Goal: Obtain resource: Obtain resource

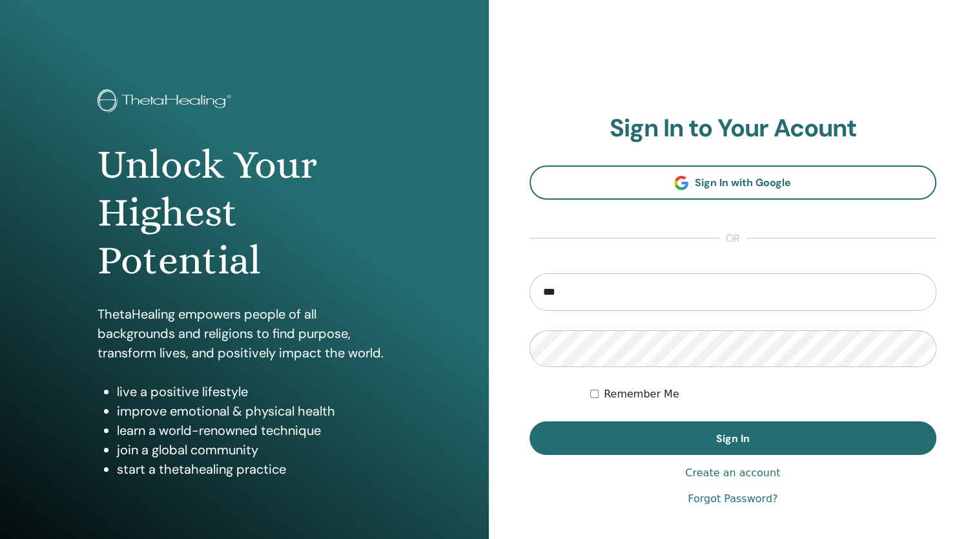
type input "**********"
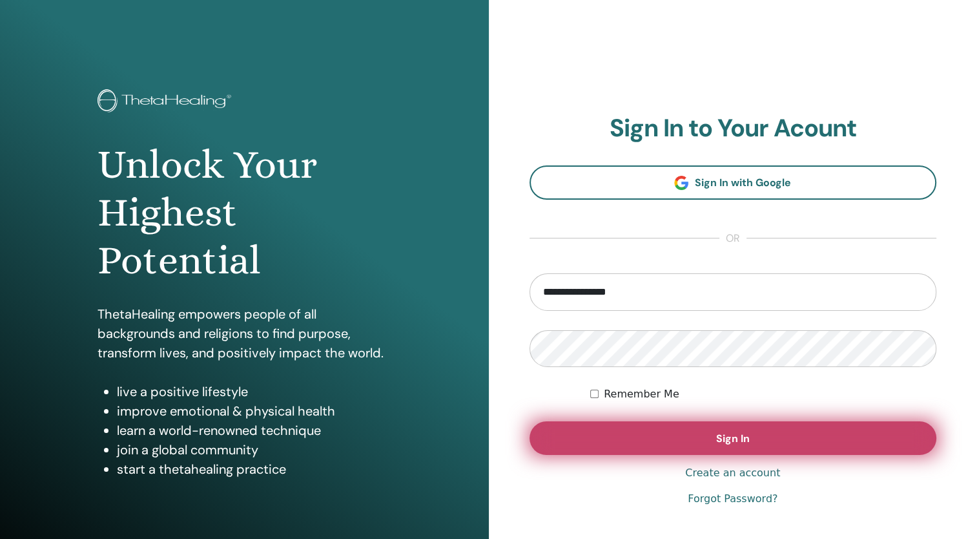
click at [741, 445] on button "Sign In" at bounding box center [734, 438] width 408 height 34
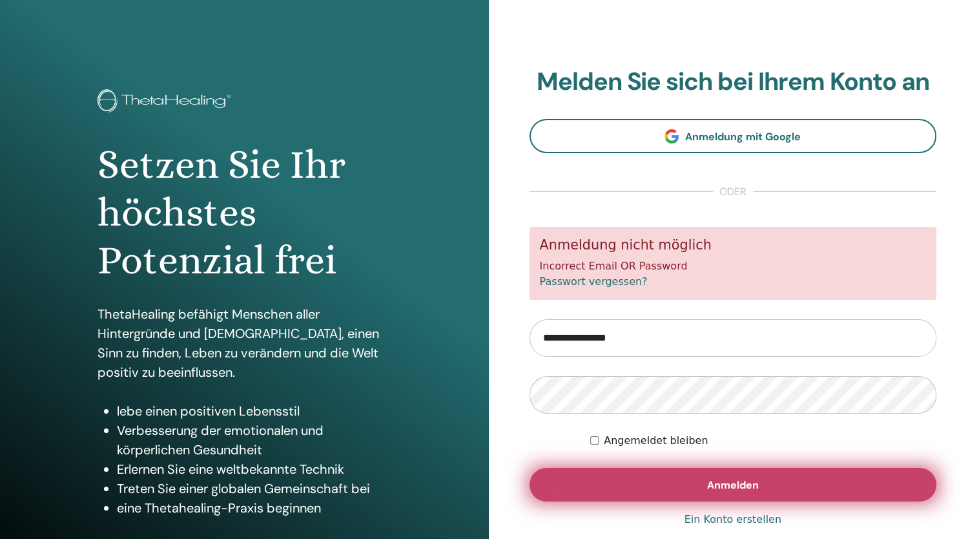
click at [665, 492] on button "Anmelden" at bounding box center [734, 485] width 408 height 34
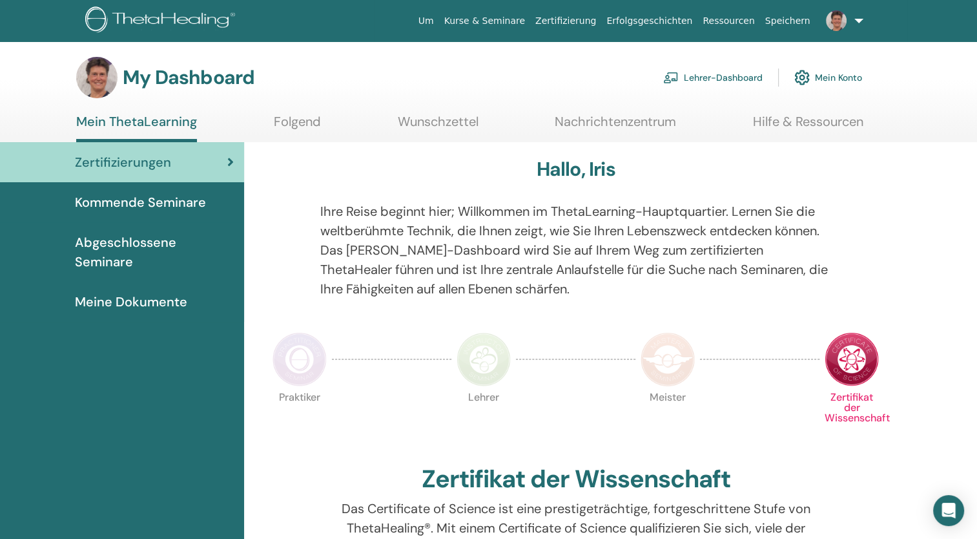
click at [847, 26] on link at bounding box center [842, 20] width 53 height 41
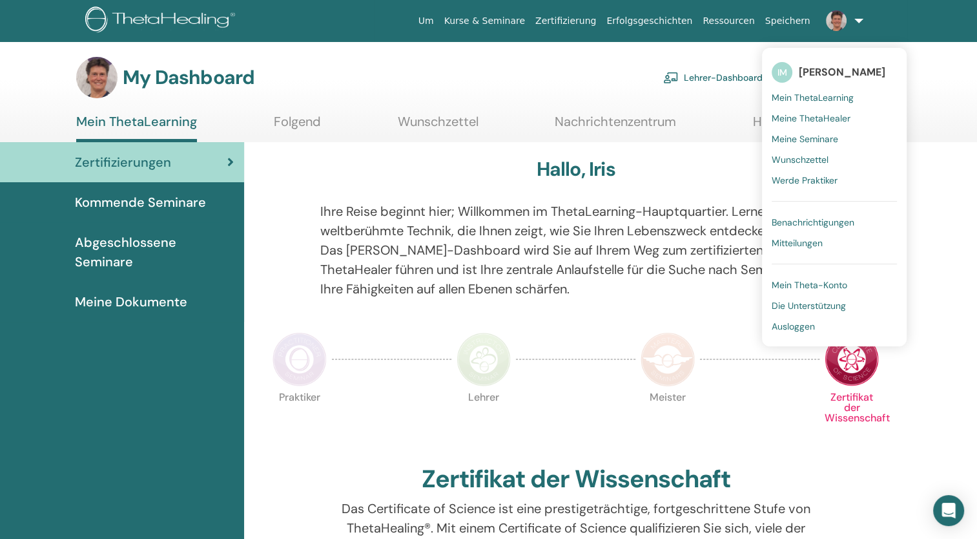
click at [699, 83] on link "Lehrer-Dashboard" at bounding box center [712, 77] width 99 height 28
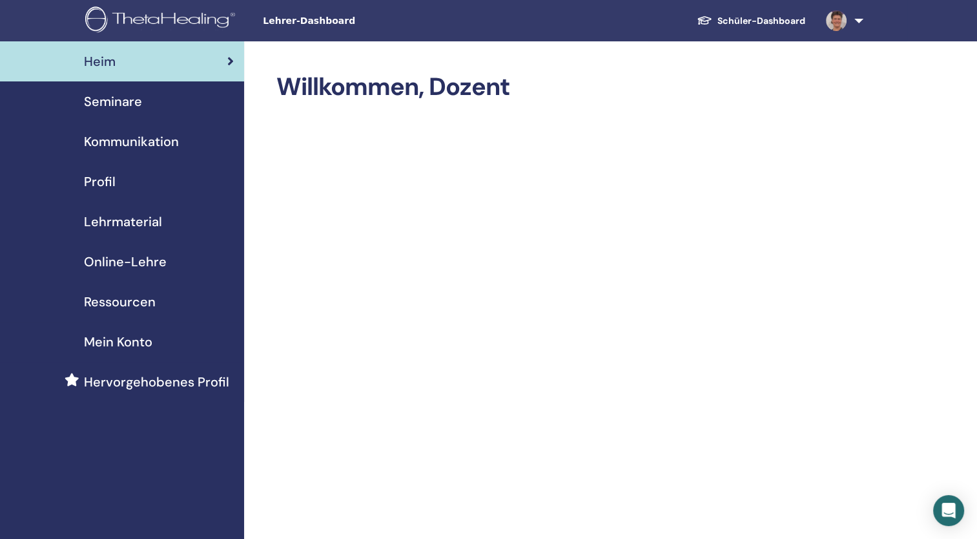
click at [103, 183] on span "Profil" at bounding box center [100, 181] width 32 height 19
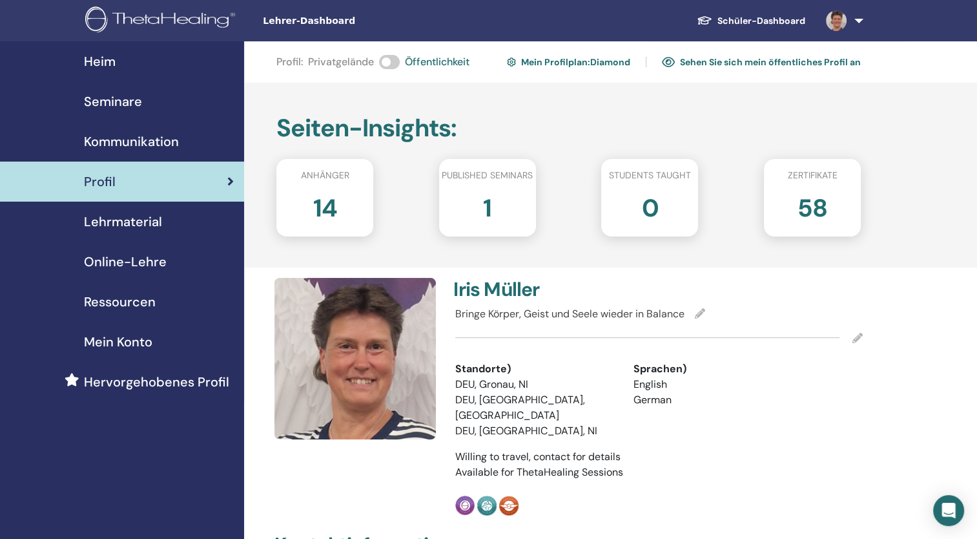
click at [132, 105] on span "Seminare" at bounding box center [113, 101] width 58 height 19
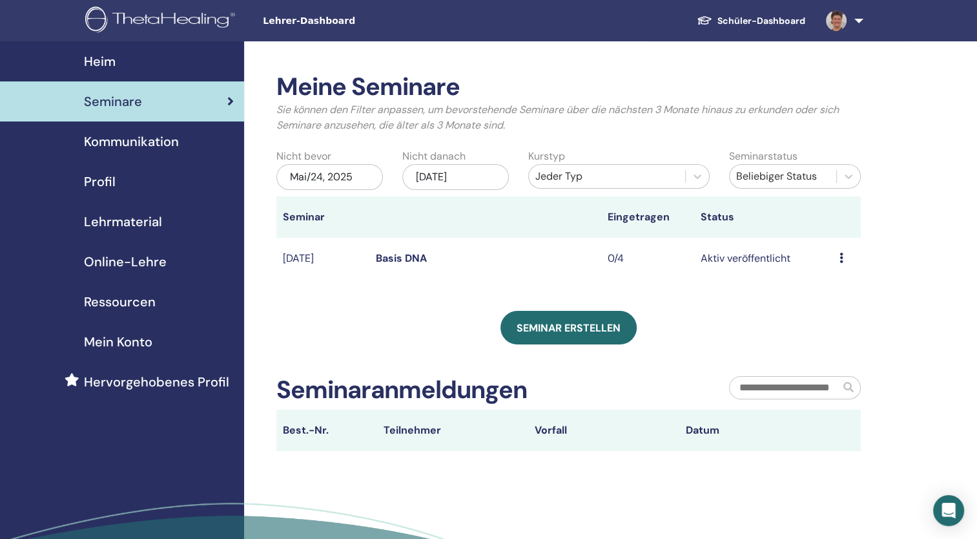
click at [145, 220] on span "Lehrmaterial" at bounding box center [123, 221] width 78 height 19
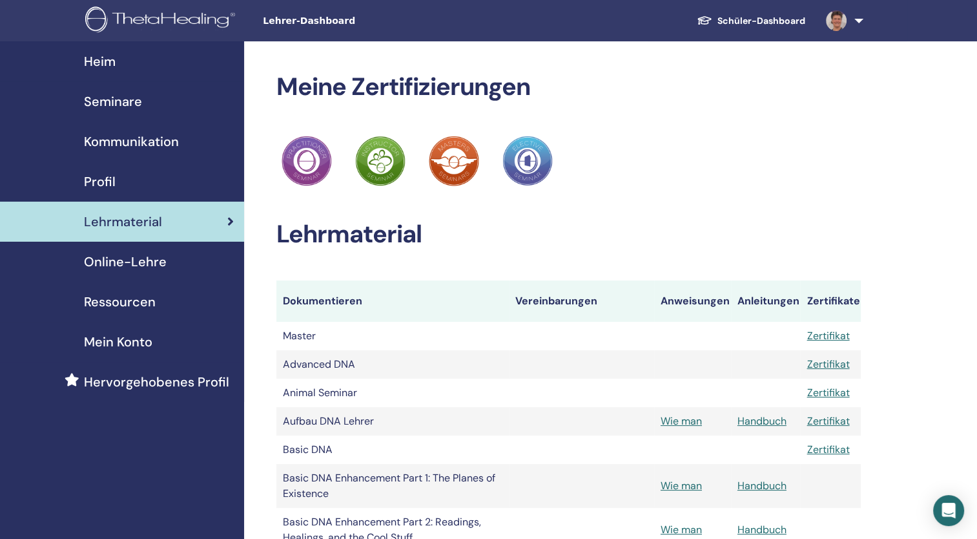
click at [156, 141] on span "Kommunikation" at bounding box center [131, 141] width 95 height 19
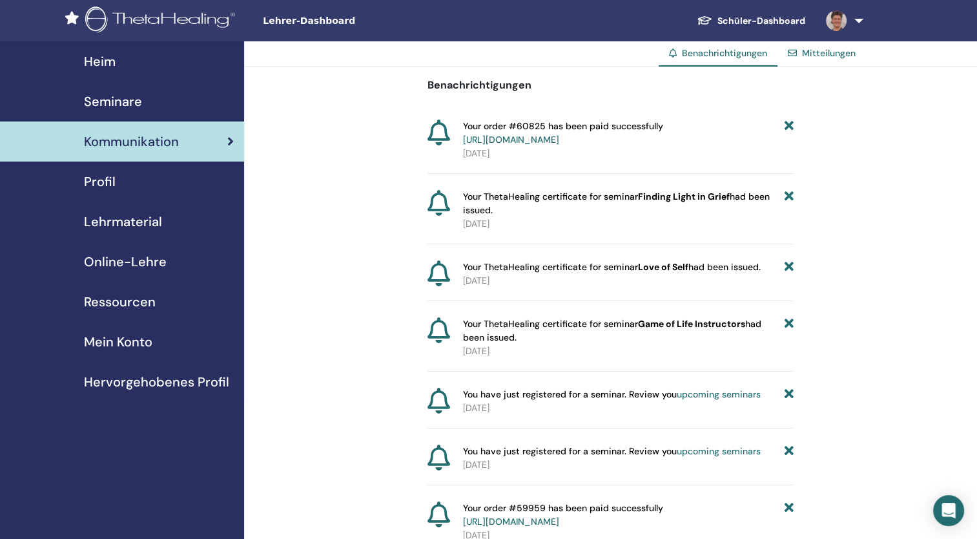
click at [158, 99] on div "Seminare" at bounding box center [121, 101] width 223 height 19
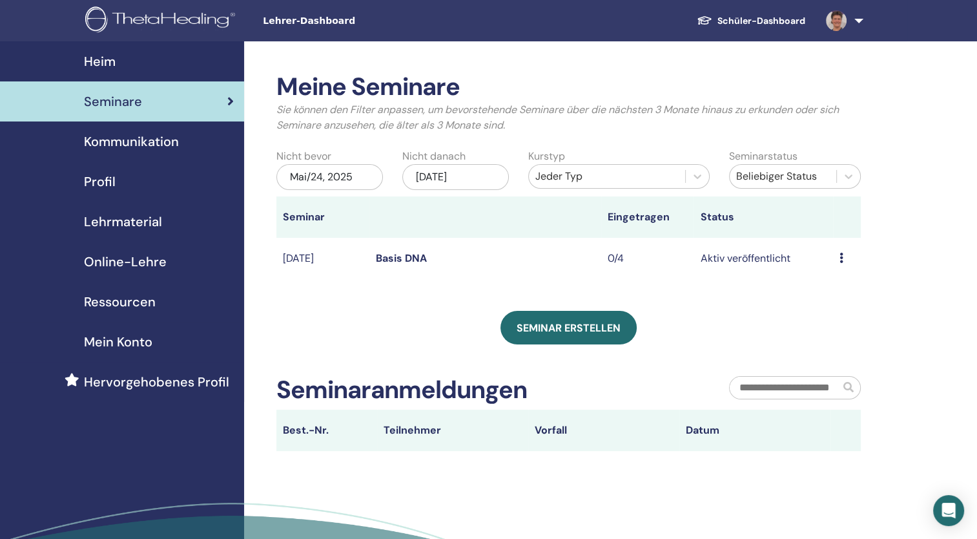
click at [143, 267] on span "Online-Lehre" at bounding box center [125, 261] width 83 height 19
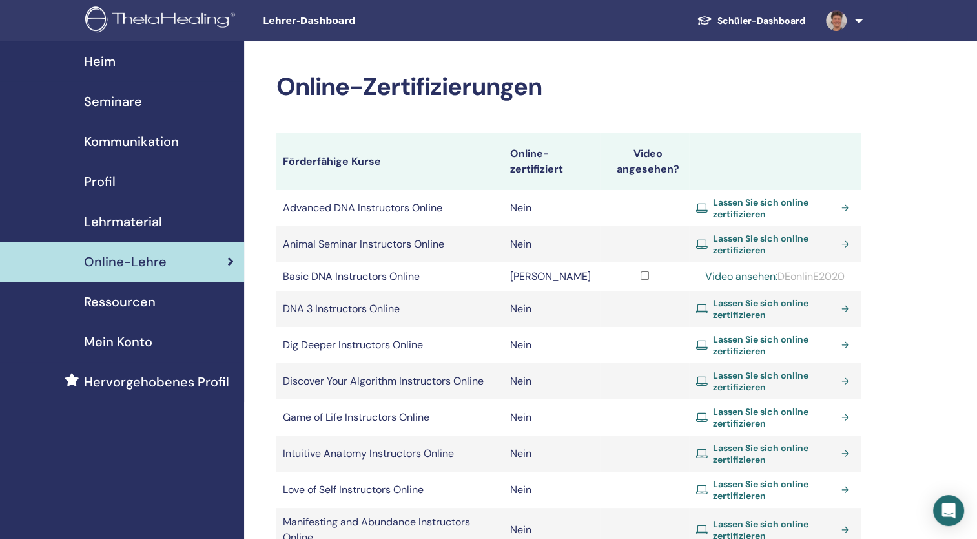
click at [147, 307] on span "Ressourcen" at bounding box center [120, 301] width 72 height 19
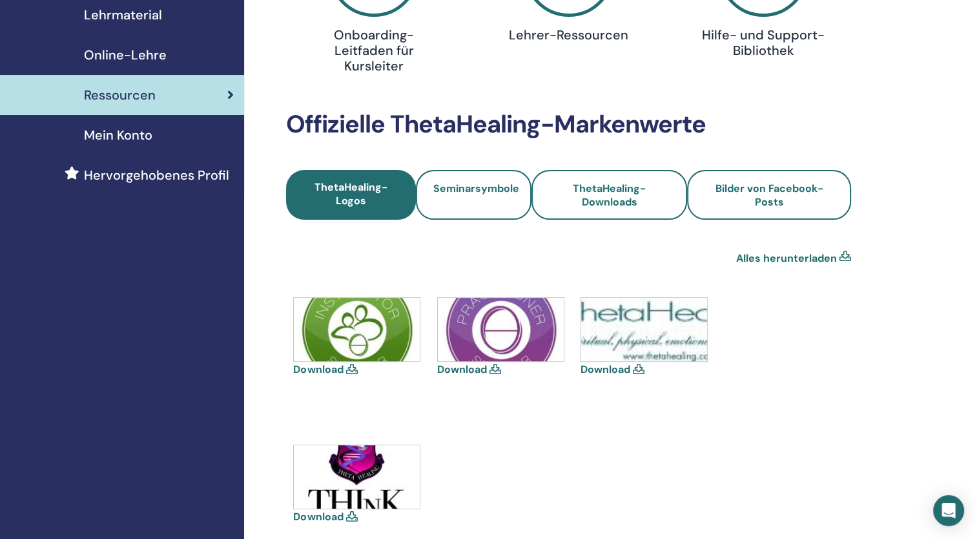
scroll to position [215, 0]
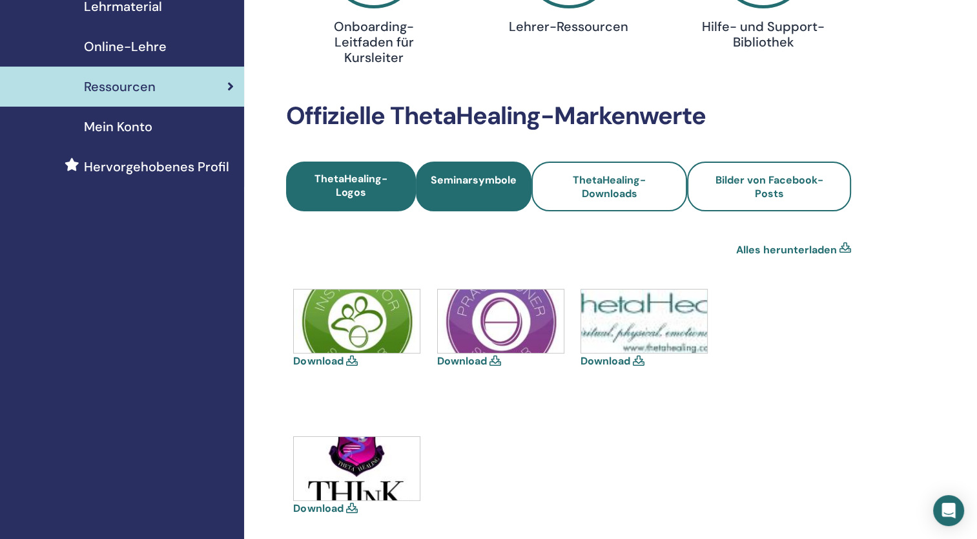
click at [462, 196] on span "Seminarsymbole" at bounding box center [474, 186] width 86 height 27
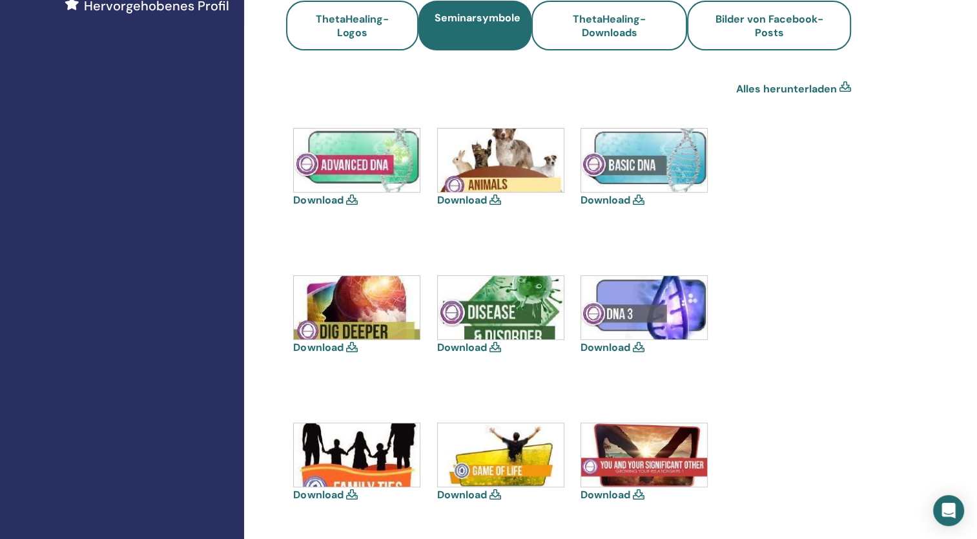
scroll to position [388, 0]
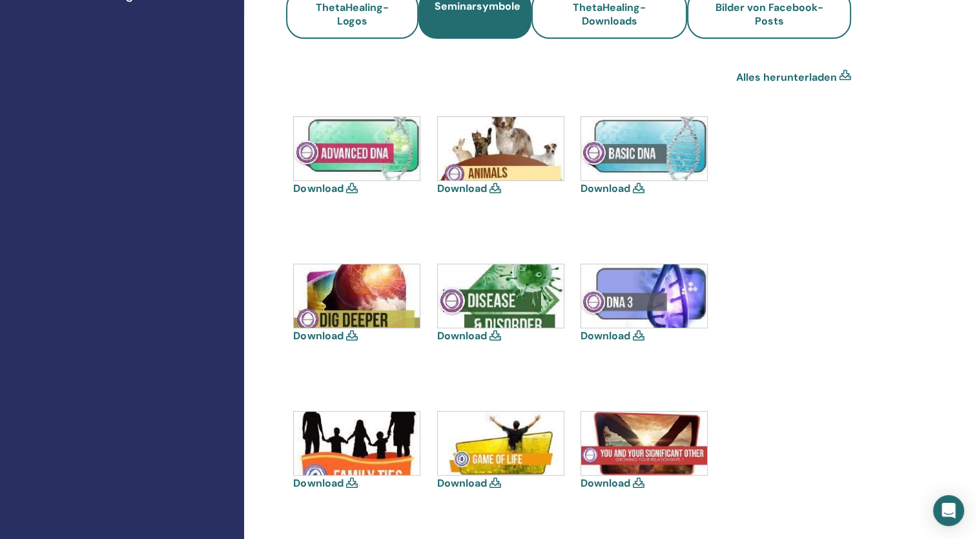
click at [495, 189] on icon at bounding box center [496, 188] width 12 height 10
click at [484, 163] on img at bounding box center [501, 148] width 126 height 63
click at [492, 190] on icon at bounding box center [496, 188] width 12 height 10
click at [470, 185] on link "Download" at bounding box center [462, 188] width 50 height 14
click at [482, 338] on link "Download" at bounding box center [462, 336] width 50 height 14
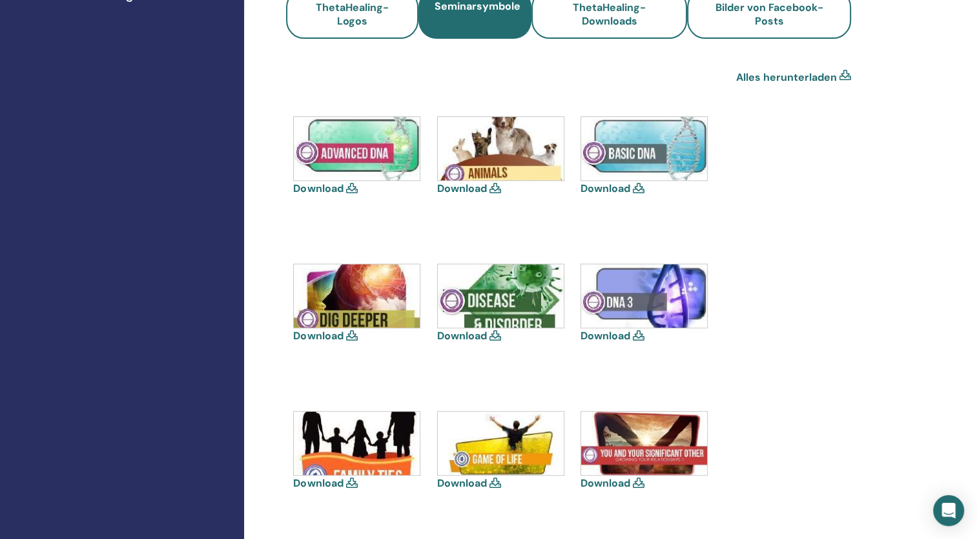
click at [601, 331] on link "Download" at bounding box center [606, 336] width 50 height 14
drag, startPoint x: 472, startPoint y: 479, endPoint x: 461, endPoint y: 482, distance: 11.3
drag, startPoint x: 461, startPoint y: 482, endPoint x: 411, endPoint y: 348, distance: 142.6
click at [411, 348] on div "Download" at bounding box center [357, 322] width 129 height 116
click at [478, 482] on link "Download" at bounding box center [462, 483] width 50 height 14
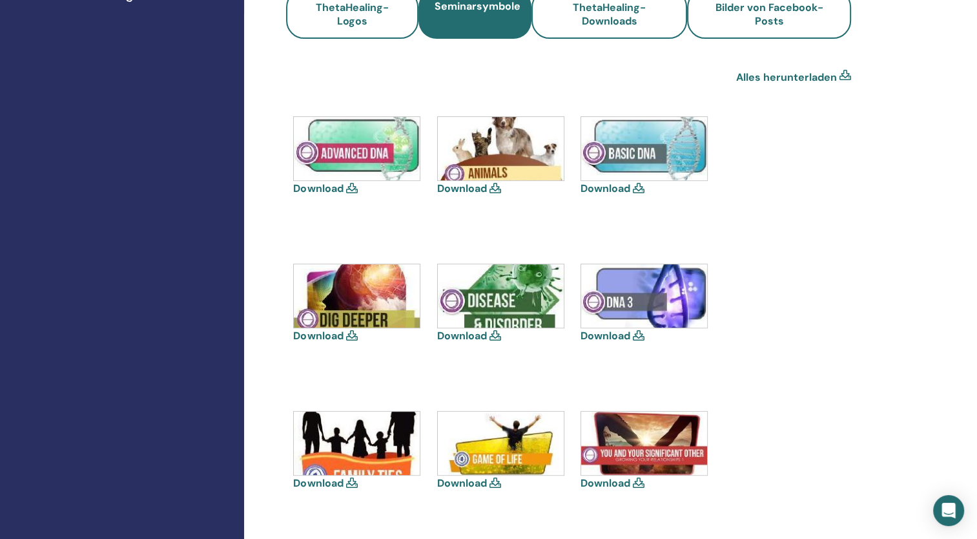
drag, startPoint x: 603, startPoint y: 482, endPoint x: 584, endPoint y: 484, distance: 19.5
click at [584, 484] on link "Download" at bounding box center [606, 483] width 50 height 14
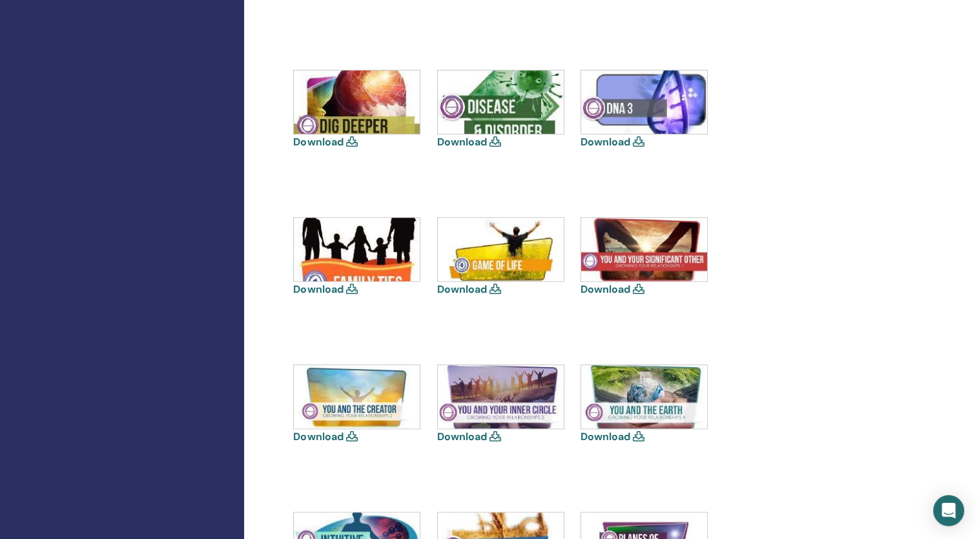
scroll to position [594, 0]
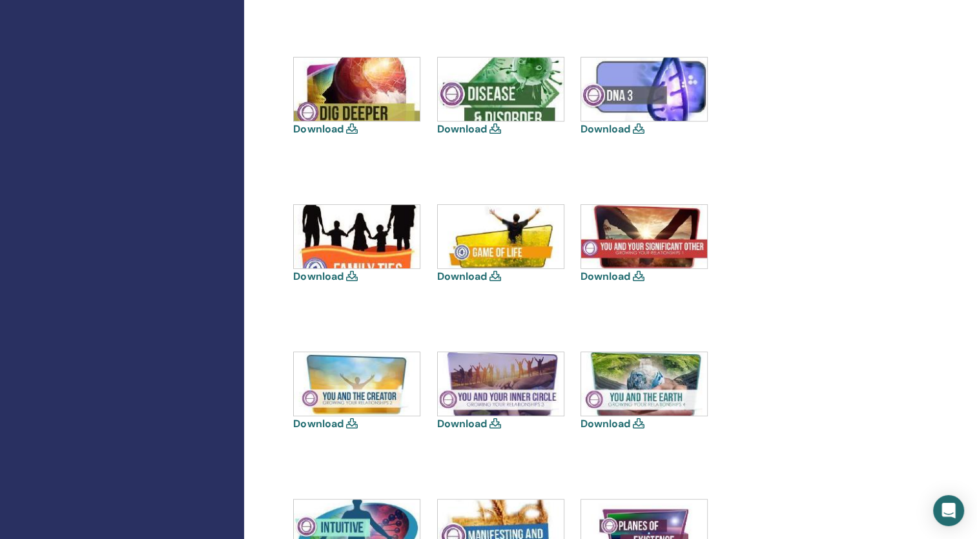
click at [608, 422] on link "Download" at bounding box center [606, 424] width 50 height 14
click at [455, 422] on link "Download" at bounding box center [462, 424] width 50 height 14
click at [322, 422] on link "Download" at bounding box center [318, 424] width 50 height 14
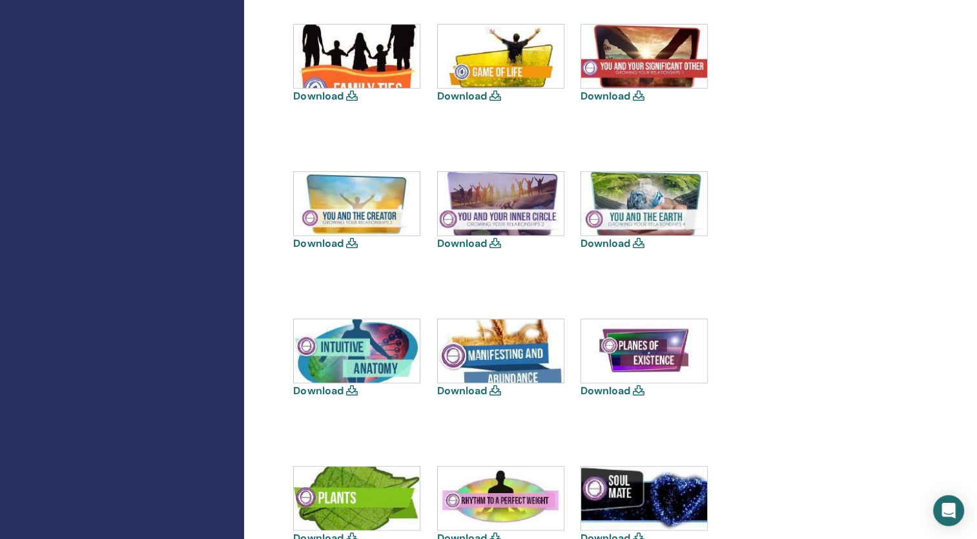
scroll to position [775, 0]
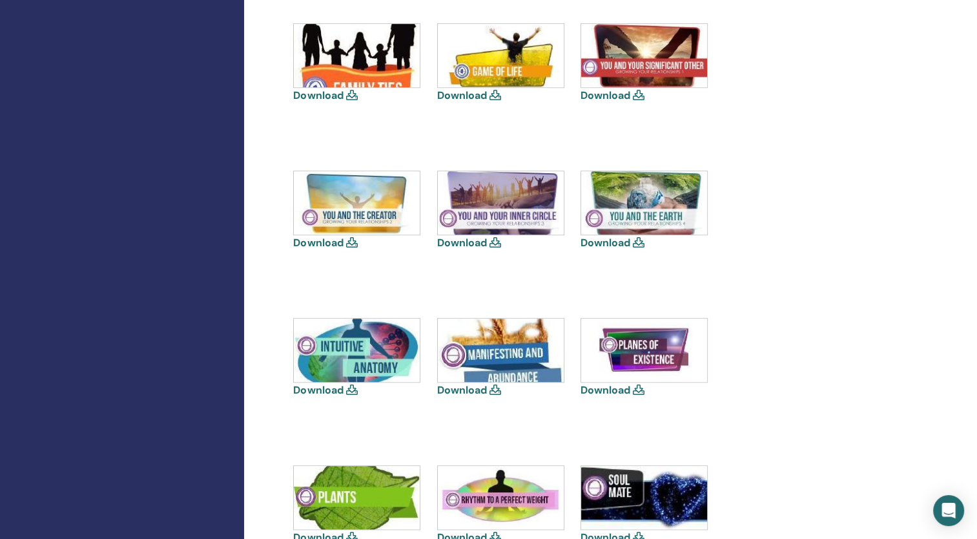
click at [462, 393] on link "Download" at bounding box center [462, 390] width 50 height 14
click at [322, 386] on link "Download" at bounding box center [318, 390] width 50 height 14
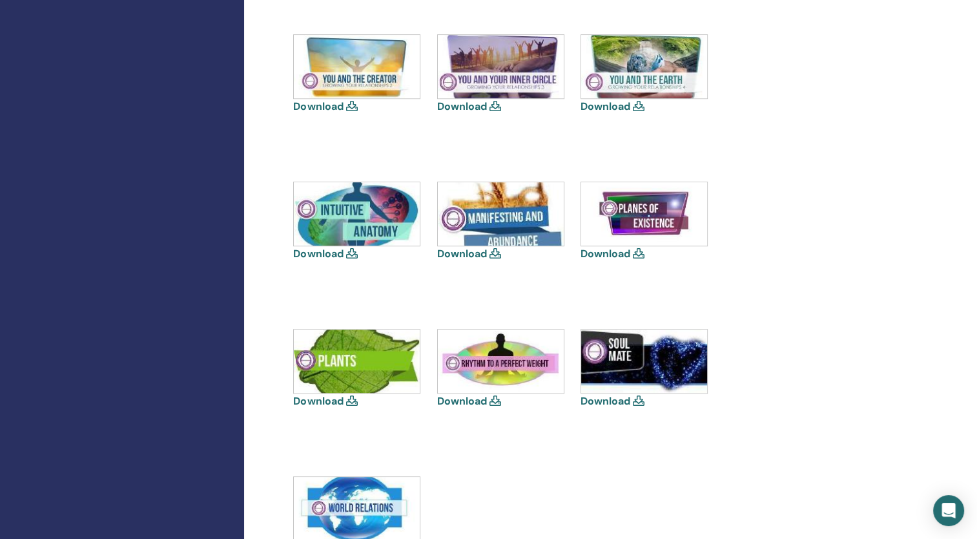
scroll to position [930, 0]
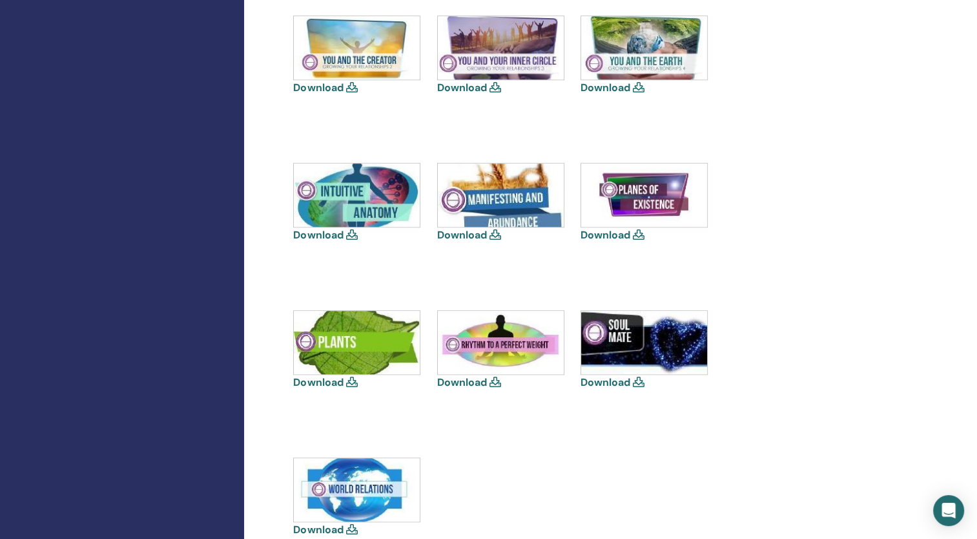
click at [325, 379] on link "Download" at bounding box center [318, 382] width 50 height 14
click at [466, 388] on link "Download" at bounding box center [462, 382] width 50 height 14
click at [594, 383] on link "Download" at bounding box center [606, 382] width 50 height 14
click at [328, 530] on link "Download" at bounding box center [318, 530] width 50 height 14
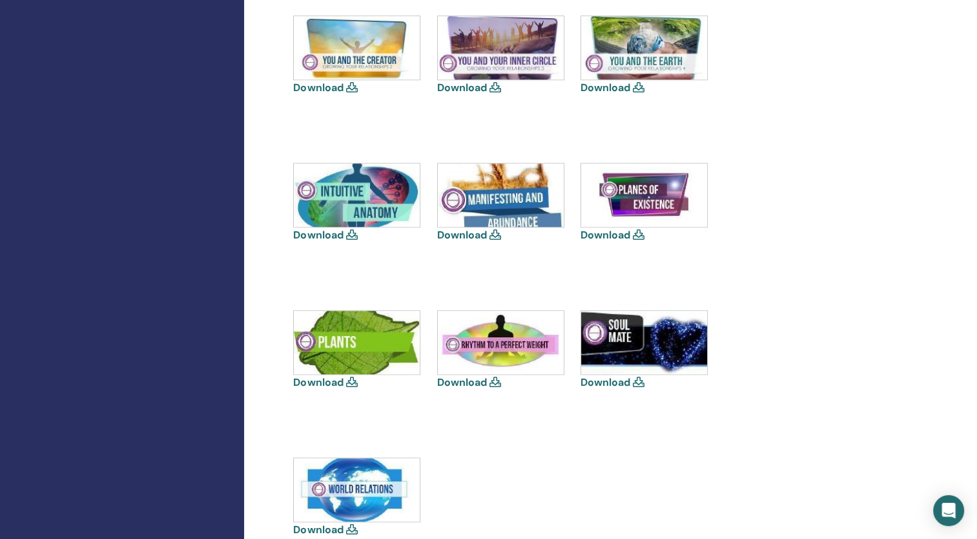
click at [328, 530] on link "Download" at bounding box center [318, 530] width 50 height 14
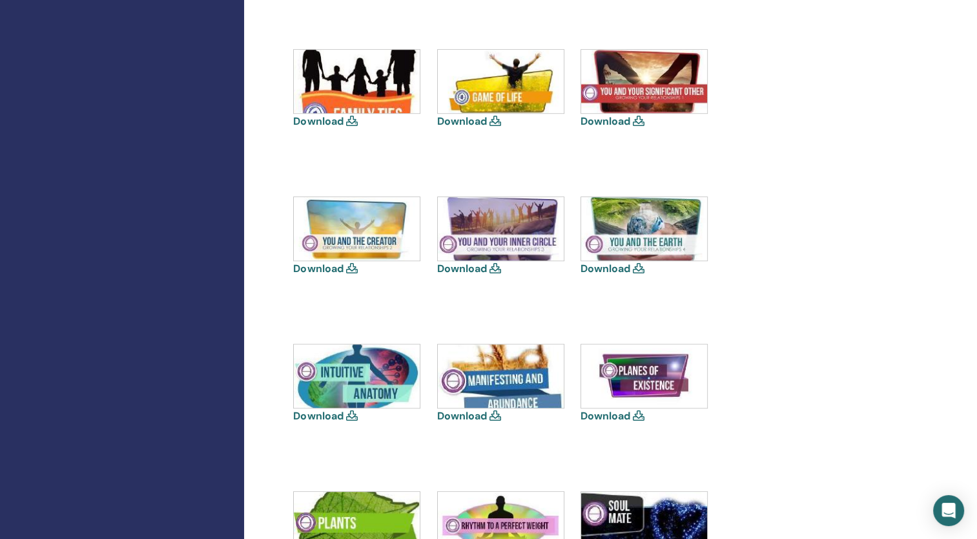
scroll to position [749, 0]
click at [612, 415] on link "Download" at bounding box center [606, 416] width 50 height 14
click at [405, 160] on div "Download" at bounding box center [357, 107] width 129 height 116
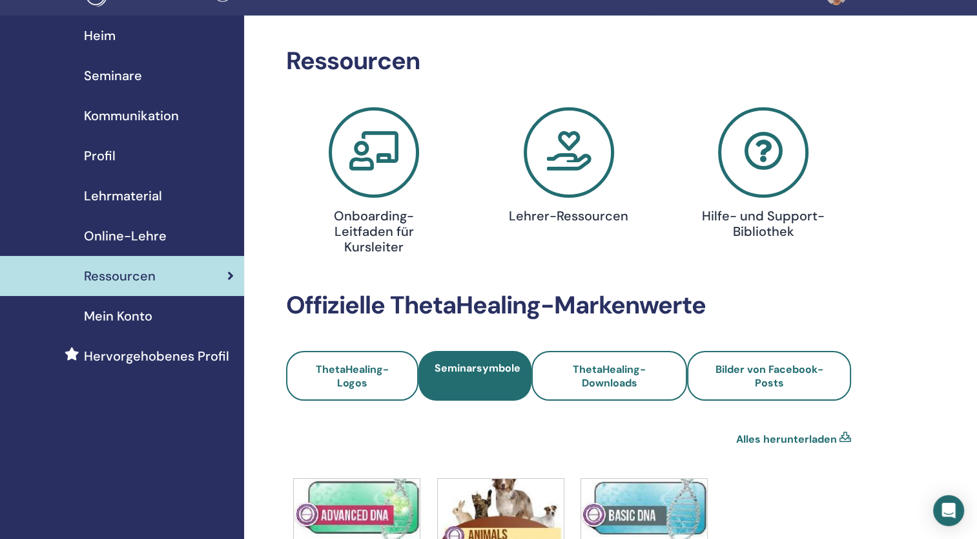
scroll to position [0, 0]
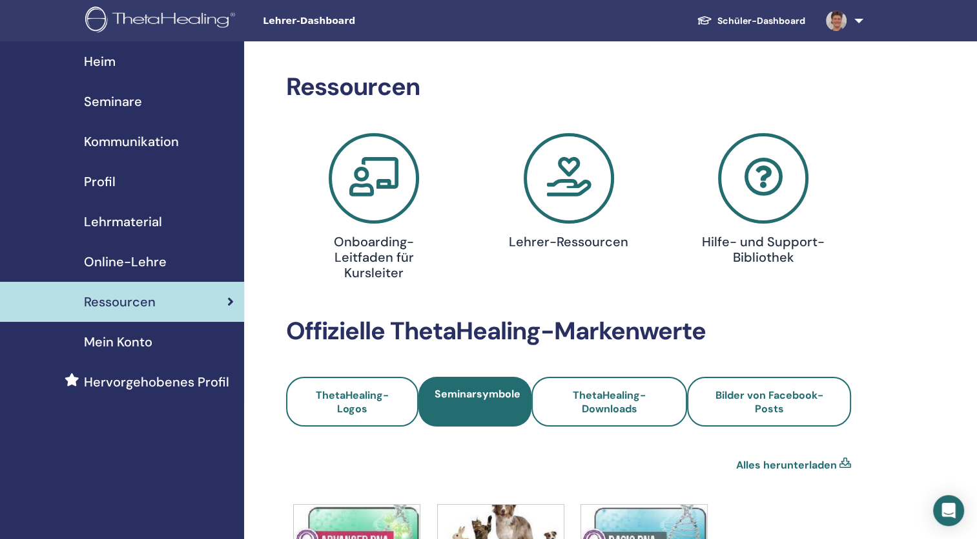
click at [99, 66] on span "Heim" at bounding box center [100, 61] width 32 height 19
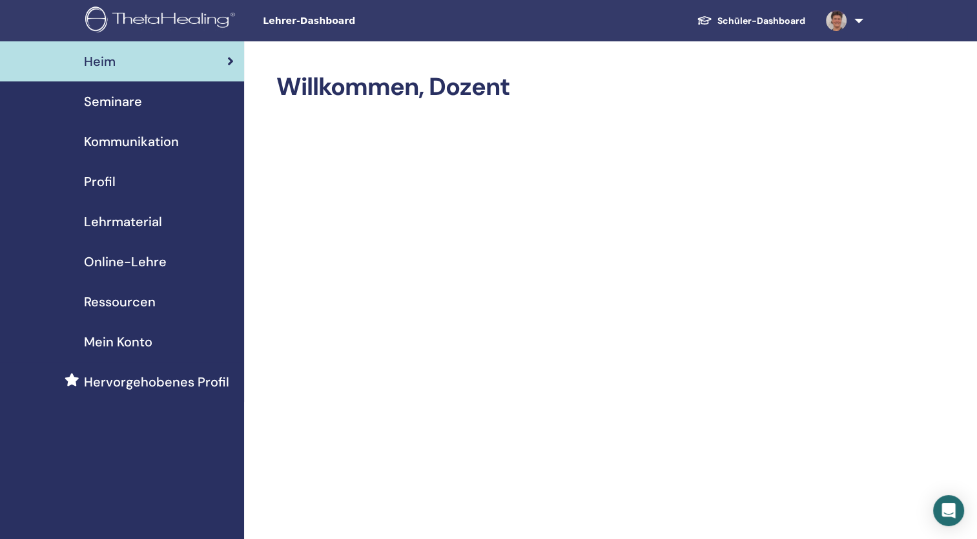
click at [121, 97] on span "Seminare" at bounding box center [113, 101] width 58 height 19
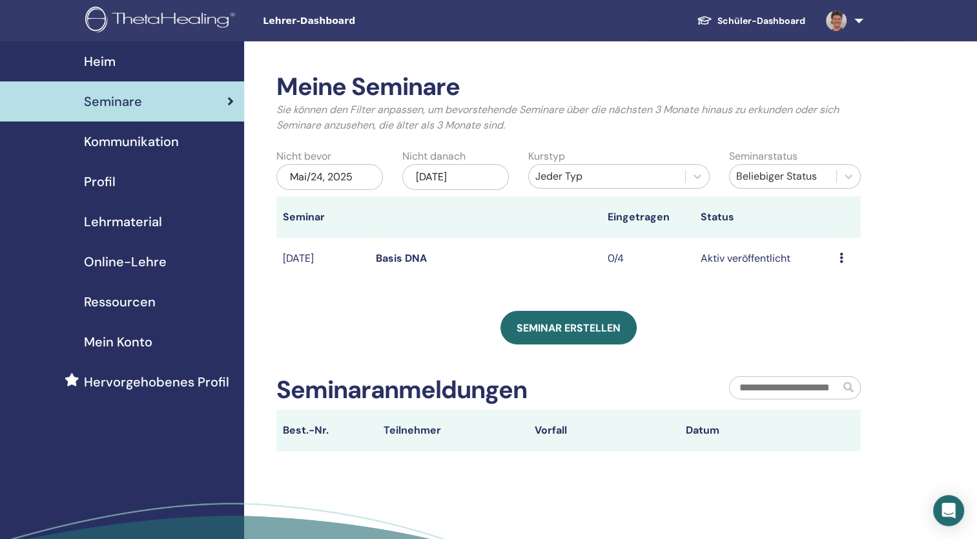
click at [408, 254] on link "Basis DNA" at bounding box center [401, 258] width 51 height 14
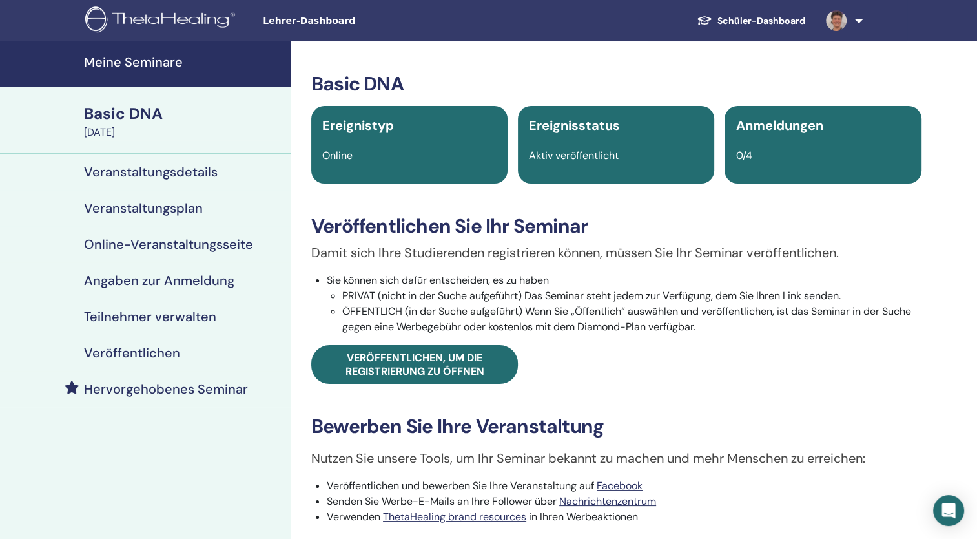
click at [209, 241] on h4 "Online-Veranstaltungsseite" at bounding box center [168, 244] width 169 height 16
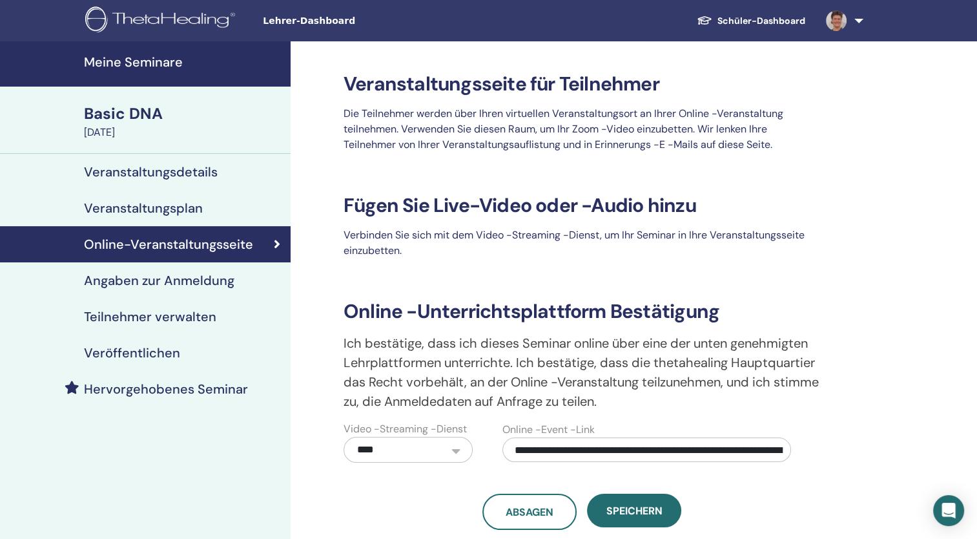
click at [192, 208] on h4 "Veranstaltungsplan" at bounding box center [143, 208] width 119 height 16
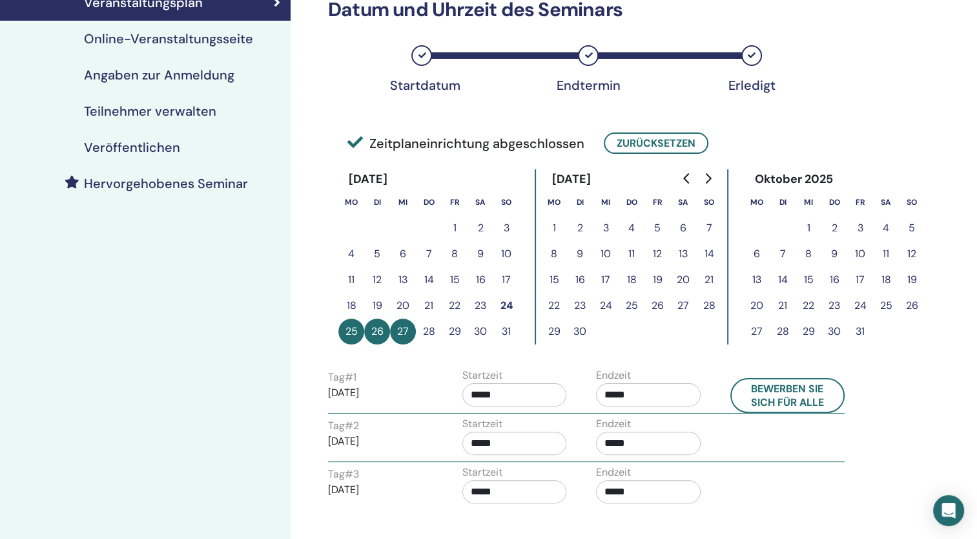
scroll to position [207, 0]
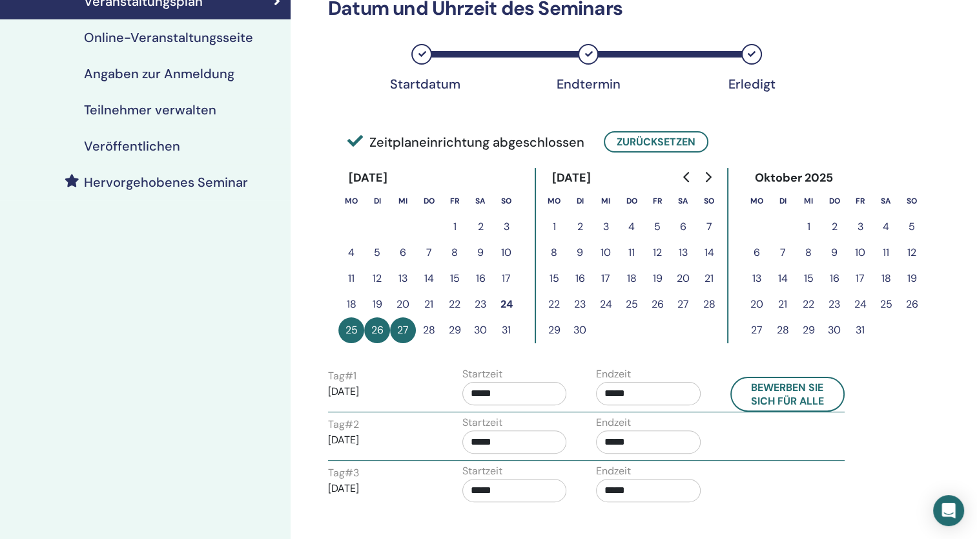
click at [176, 73] on h4 "Angaben zur Anmeldung" at bounding box center [159, 74] width 150 height 16
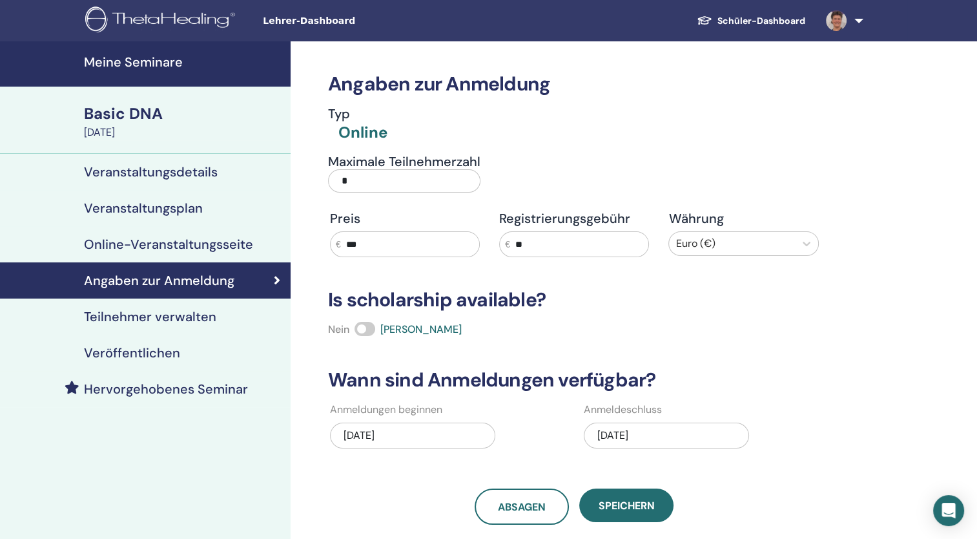
click at [856, 23] on link at bounding box center [842, 20] width 53 height 41
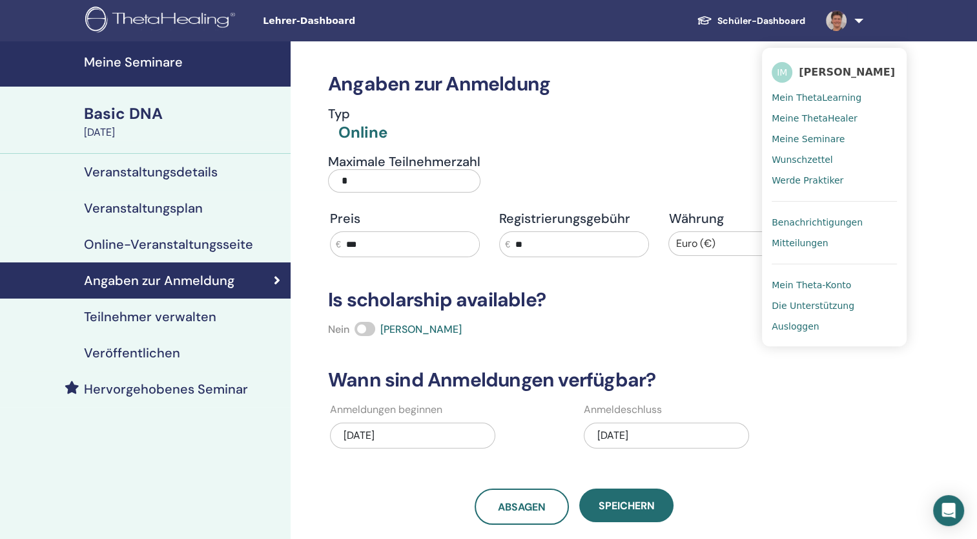
click at [789, 327] on span "Ausloggen" at bounding box center [795, 326] width 47 height 12
